Goal: Check status: Check status

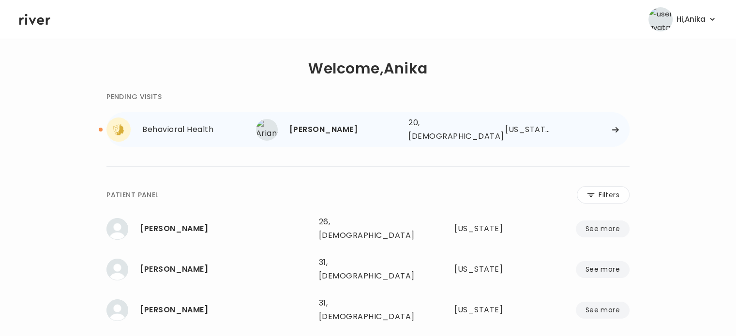
click at [311, 119] on div "Ariana Tejeda 20, Female See more" at bounding box center [328, 130] width 145 height 22
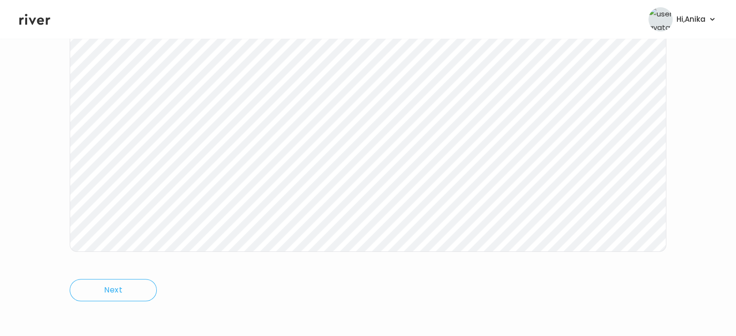
scroll to position [199, 0]
click at [32, 137] on div "Ariana Tejeda Behavioral Health Visit On: 14 Aug 2025 About Medical History Med…" at bounding box center [368, 89] width 736 height 468
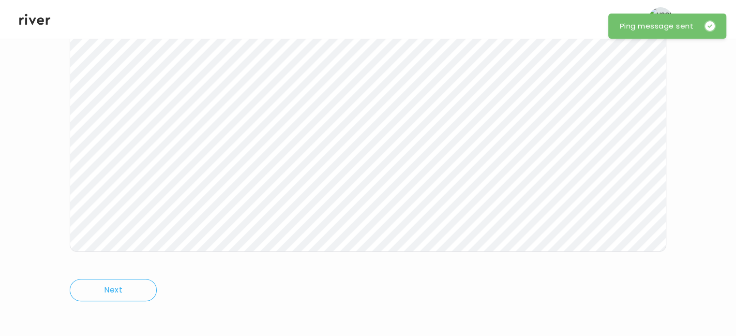
scroll to position [201, 0]
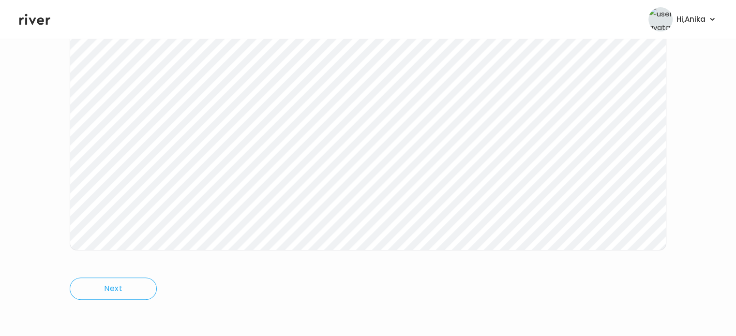
click at [36, 19] on icon at bounding box center [34, 19] width 31 height 15
click at [38, 18] on icon at bounding box center [34, 19] width 31 height 11
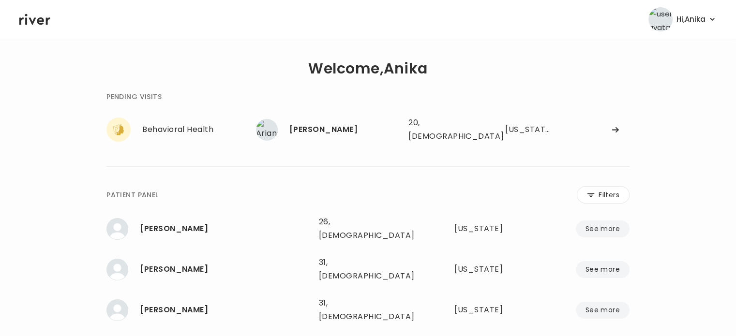
click at [66, 74] on div "**********" at bounding box center [367, 260] width 697 height 413
click at [38, 19] on icon at bounding box center [34, 19] width 31 height 11
